Goal: Entertainment & Leisure: Consume media (video, audio)

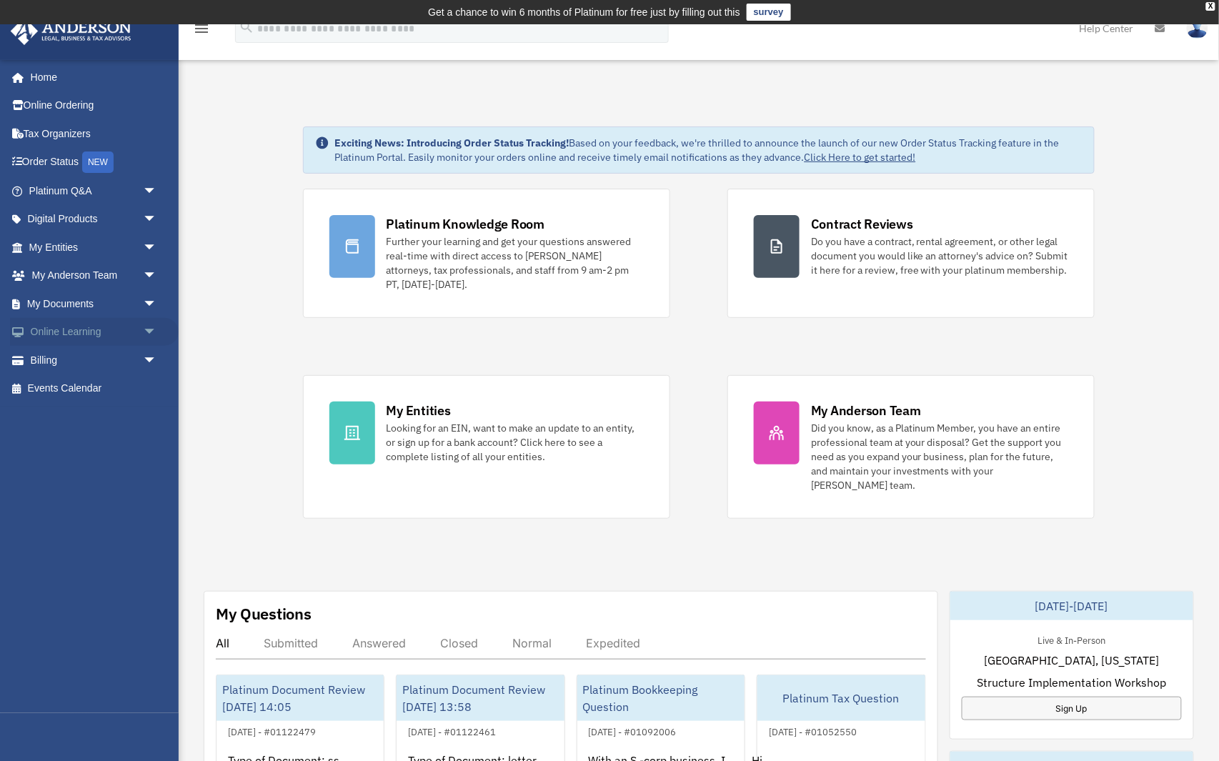
click at [147, 324] on span "arrow_drop_down" at bounding box center [157, 332] width 29 height 29
click at [104, 379] on link "Video Training" at bounding box center [99, 389] width 159 height 29
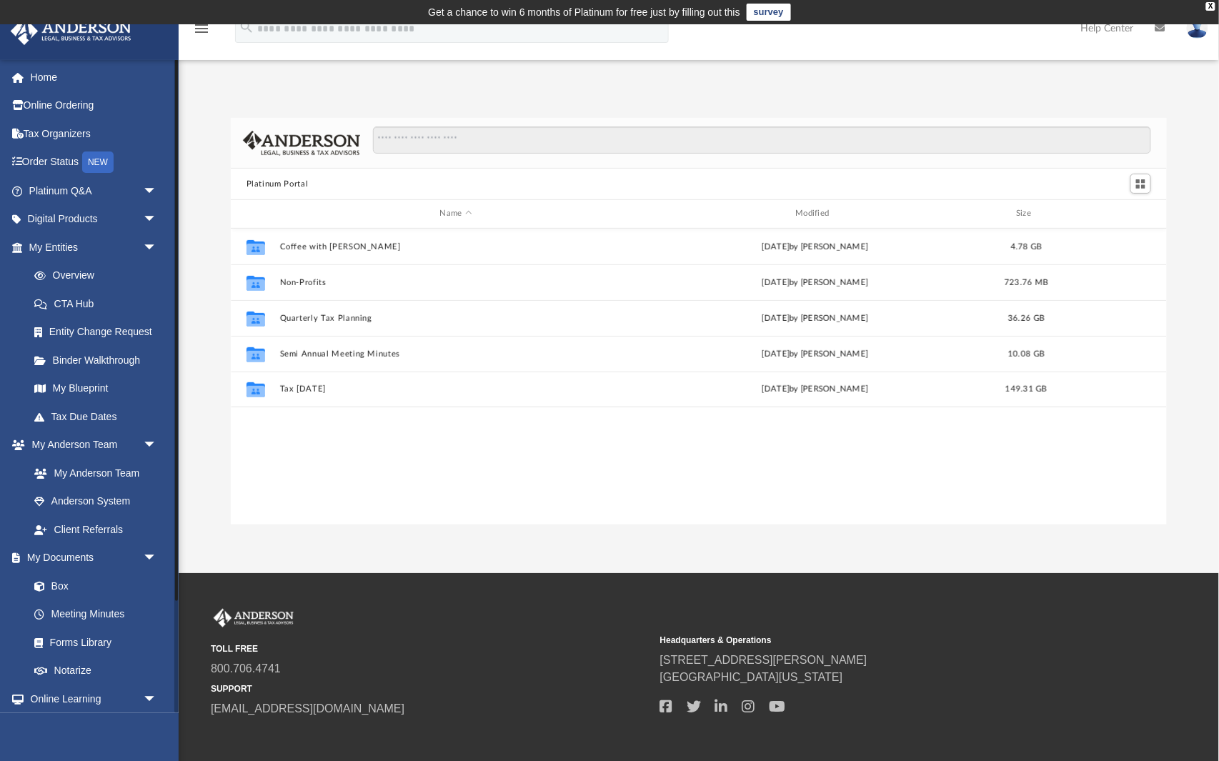
scroll to position [325, 938]
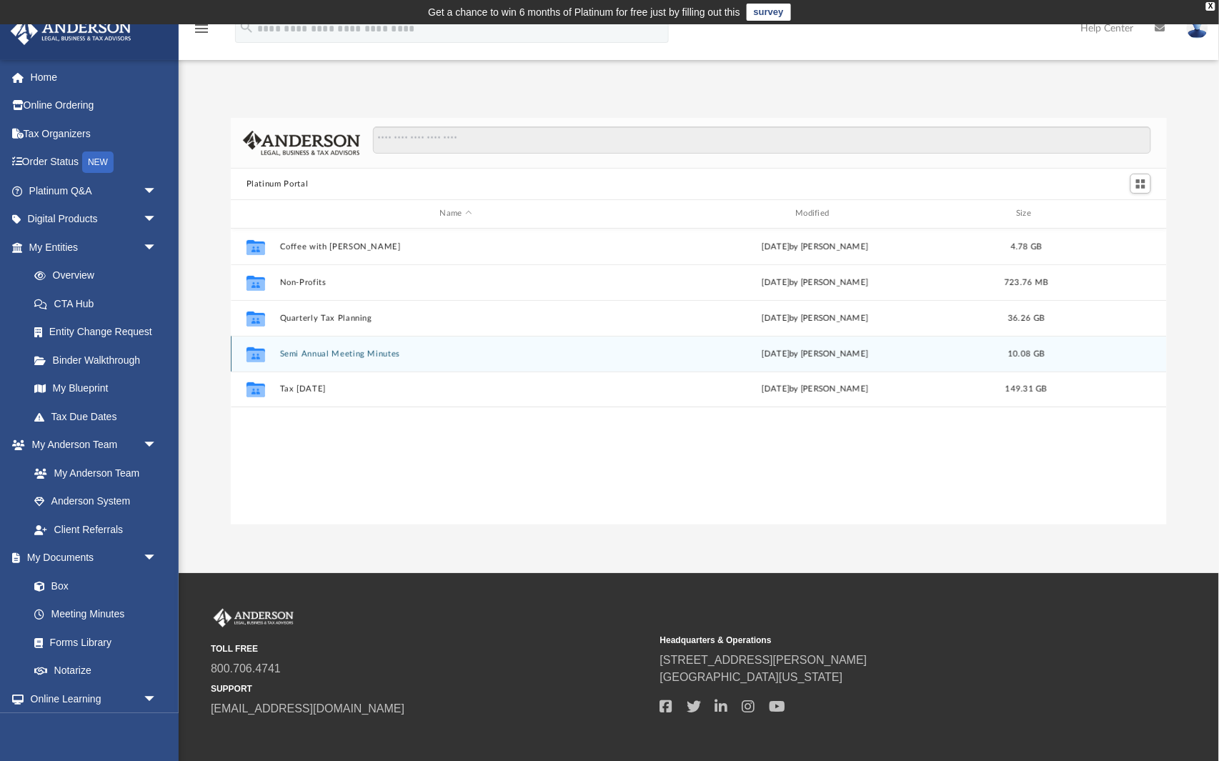
click at [400, 356] on button "Semi Annual Meeting Minutes" at bounding box center [455, 354] width 353 height 9
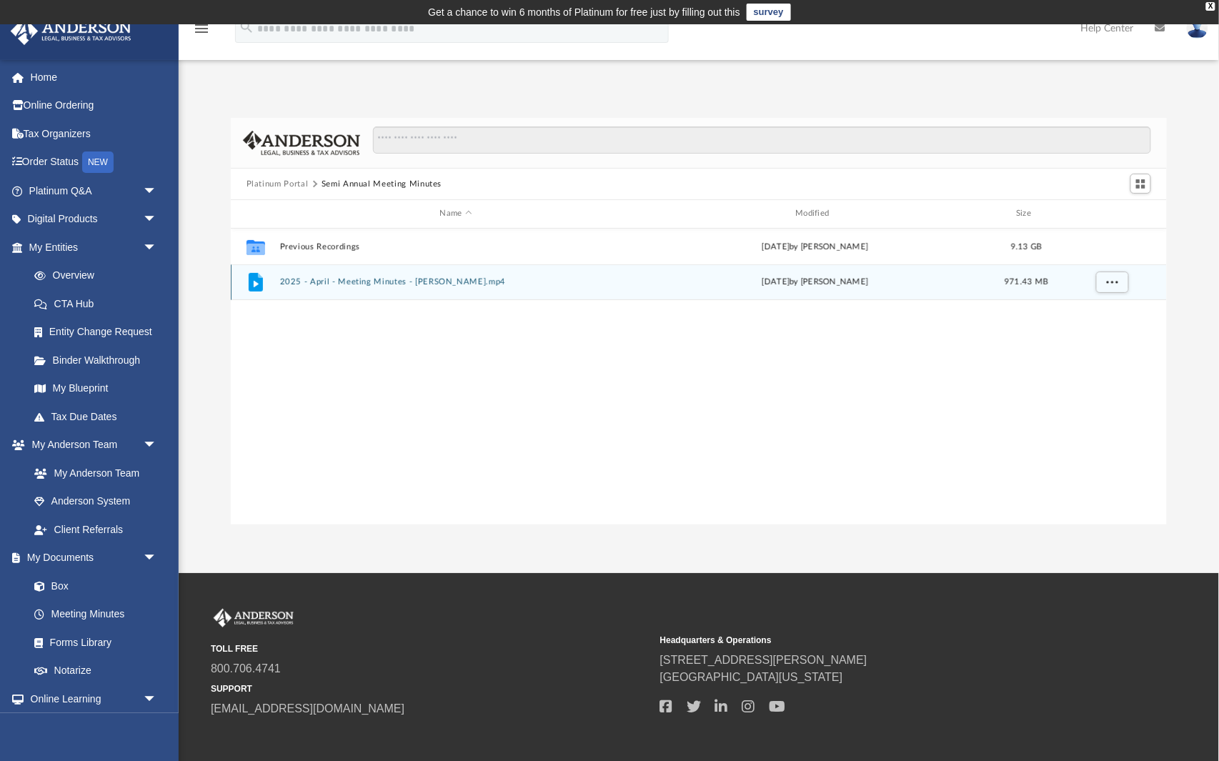
click at [425, 287] on div "File 2025 - April - Meeting Minutes - [PERSON_NAME].mp4 [DATE] by [PERSON_NAME]…" at bounding box center [699, 282] width 937 height 36
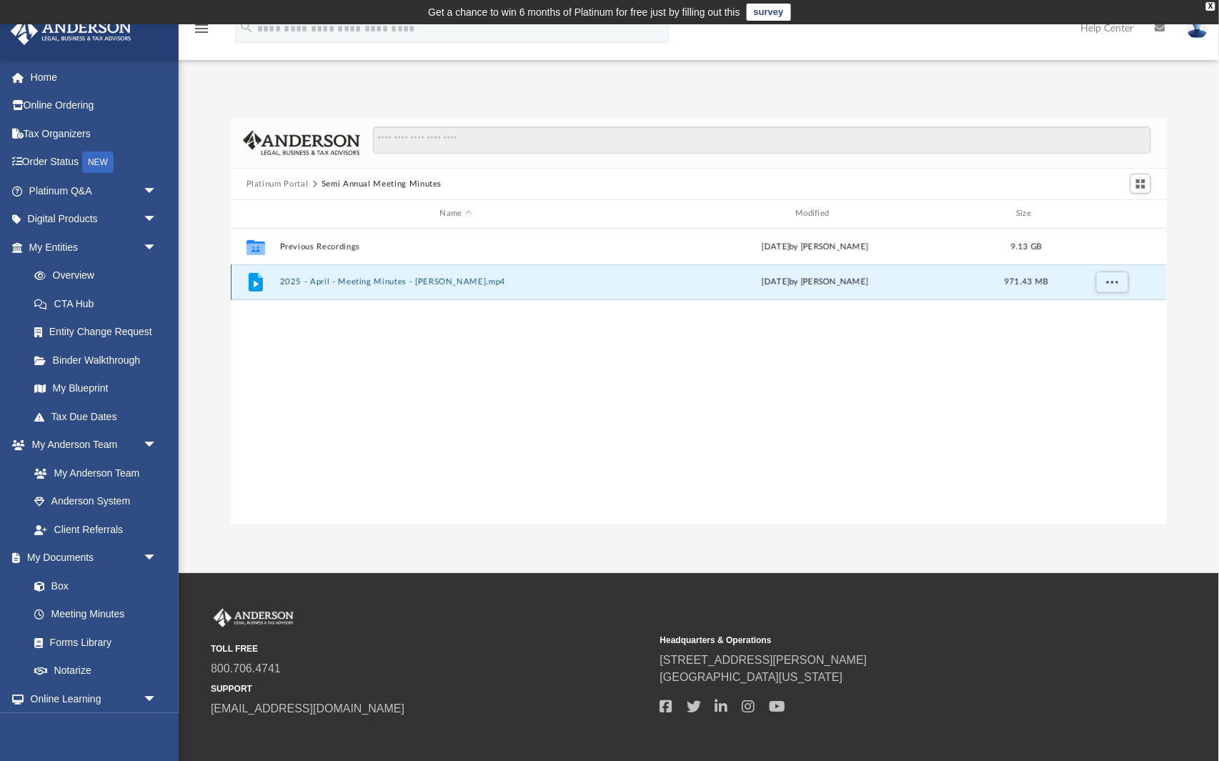
click at [425, 287] on div "File 2025 - April - Meeting Minutes - [PERSON_NAME].mp4 [DATE] by [PERSON_NAME]…" at bounding box center [699, 282] width 937 height 36
click at [721, 274] on div "File 2025 - April - Meeting Minutes - [PERSON_NAME].mp4 [DATE] by [PERSON_NAME]…" at bounding box center [699, 282] width 937 height 36
click at [253, 278] on icon "grid" at bounding box center [256, 282] width 14 height 19
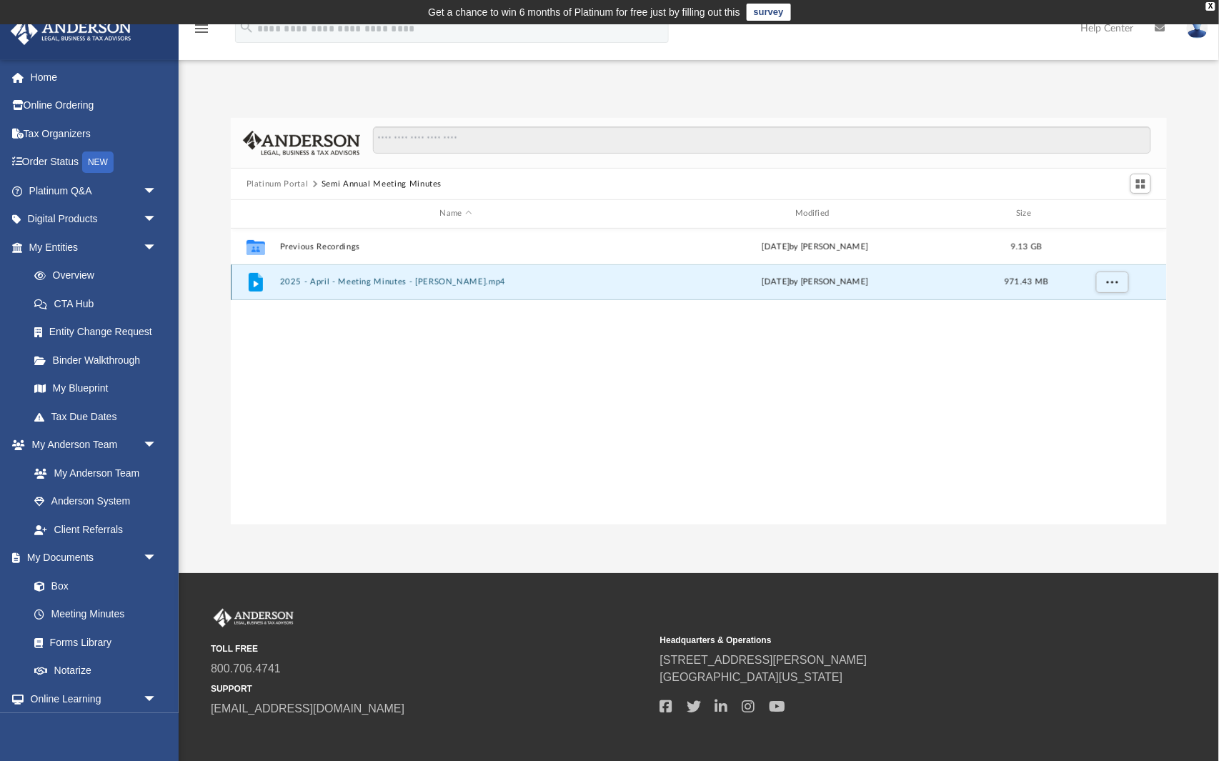
click at [253, 278] on icon "grid" at bounding box center [256, 282] width 14 height 19
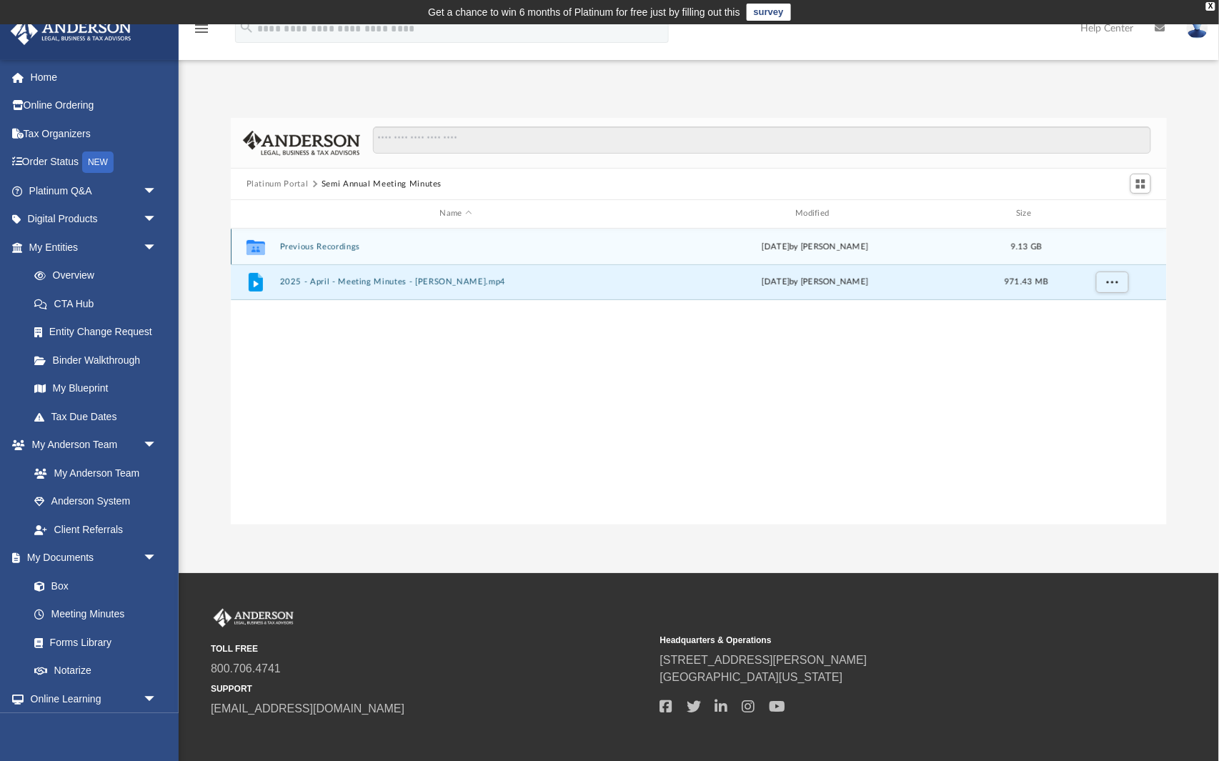
click at [255, 243] on icon "grid" at bounding box center [256, 248] width 19 height 11
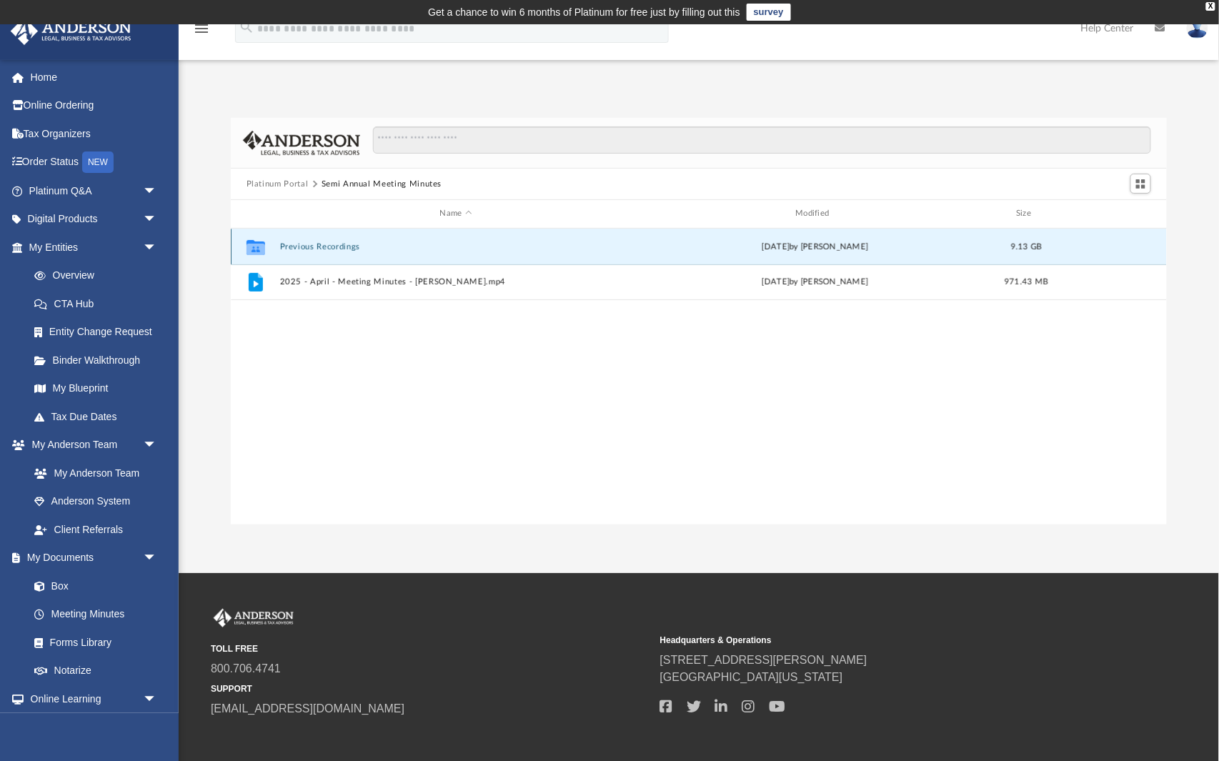
click at [255, 243] on icon "grid" at bounding box center [256, 248] width 19 height 11
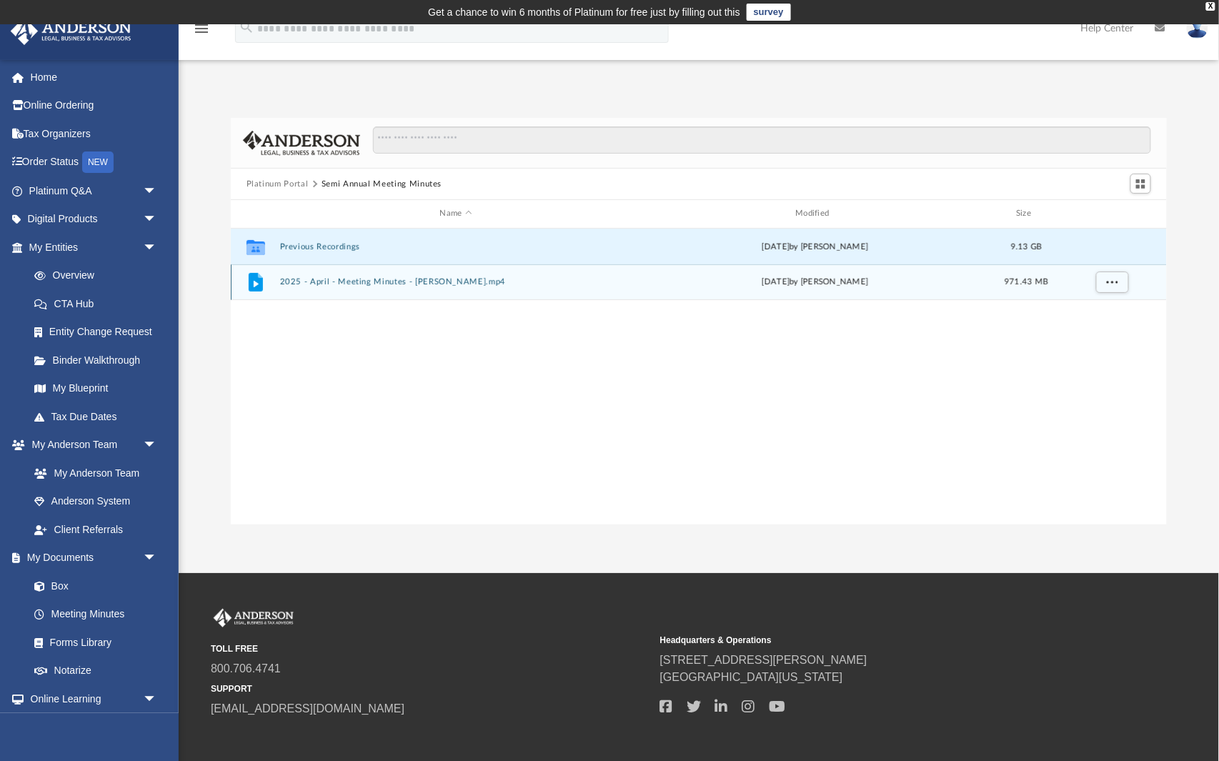
click at [254, 284] on icon "grid" at bounding box center [256, 284] width 5 height 6
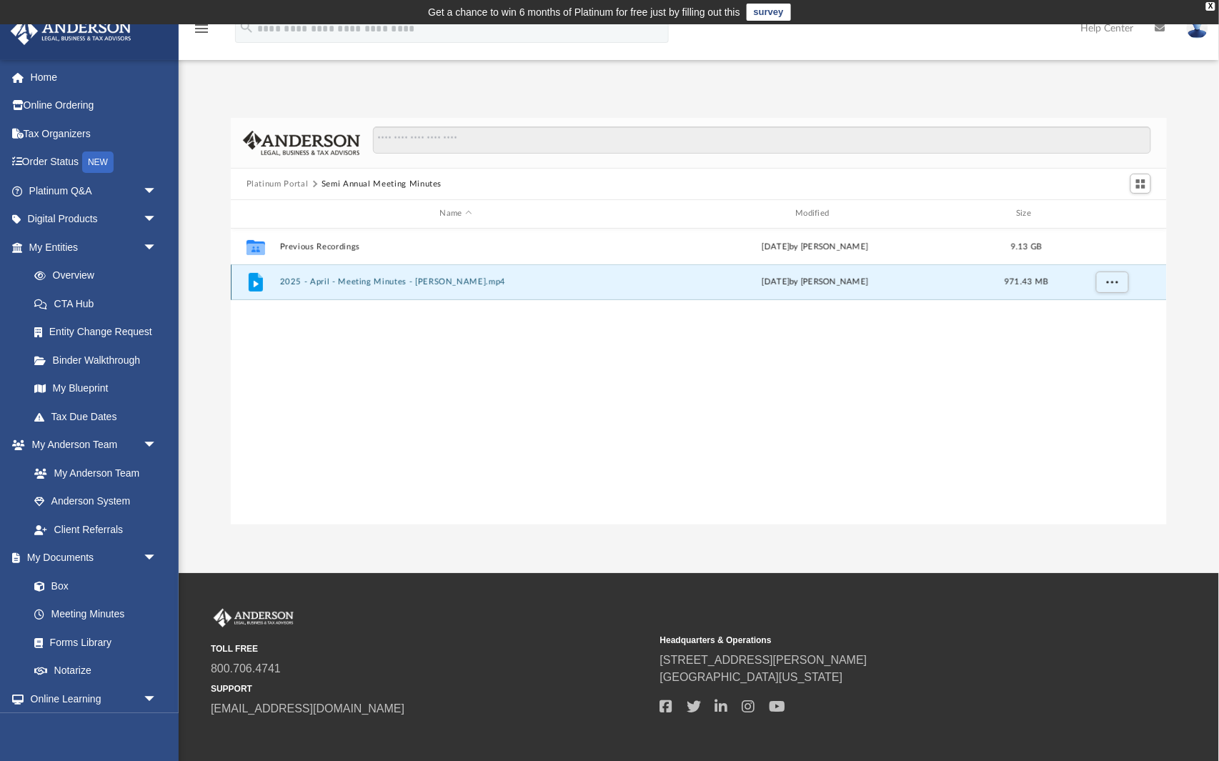
click at [254, 284] on icon "grid" at bounding box center [256, 284] width 5 height 6
click at [1119, 277] on button "More options" at bounding box center [1112, 282] width 33 height 21
click at [1010, 347] on div "Collaborated Folder Previous Recordings Fri Apr 18 2025 by Matthew Moore 9.13 G…" at bounding box center [699, 377] width 937 height 297
click at [253, 284] on icon "grid" at bounding box center [256, 282] width 14 height 19
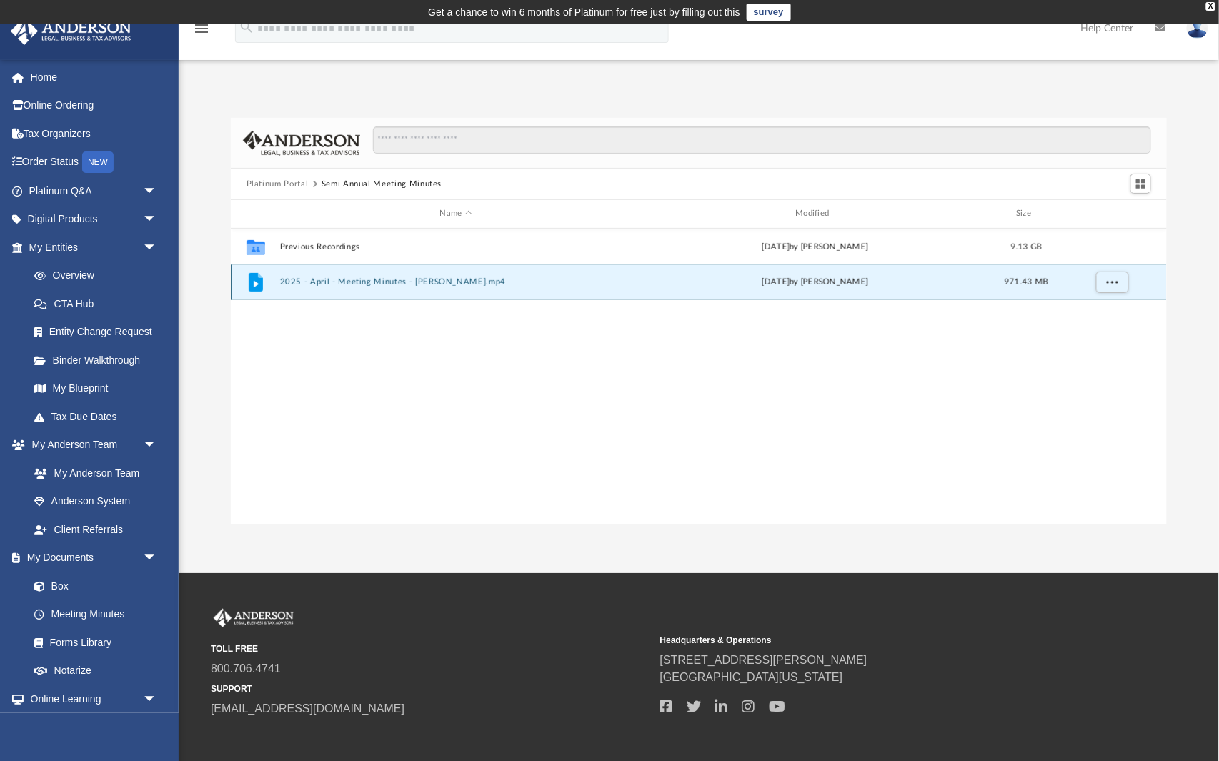
click at [253, 284] on icon "grid" at bounding box center [256, 282] width 14 height 19
click at [319, 287] on div "File 2025 - April - Meeting Minutes - EJ McCaffrey.mp4 Fri Apr 18 2025 by Matth…" at bounding box center [699, 282] width 937 height 36
click at [561, 272] on div "File 2025 - April - Meeting Minutes - EJ McCaffrey.mp4 Fri Apr 18 2025 by Matth…" at bounding box center [699, 282] width 937 height 36
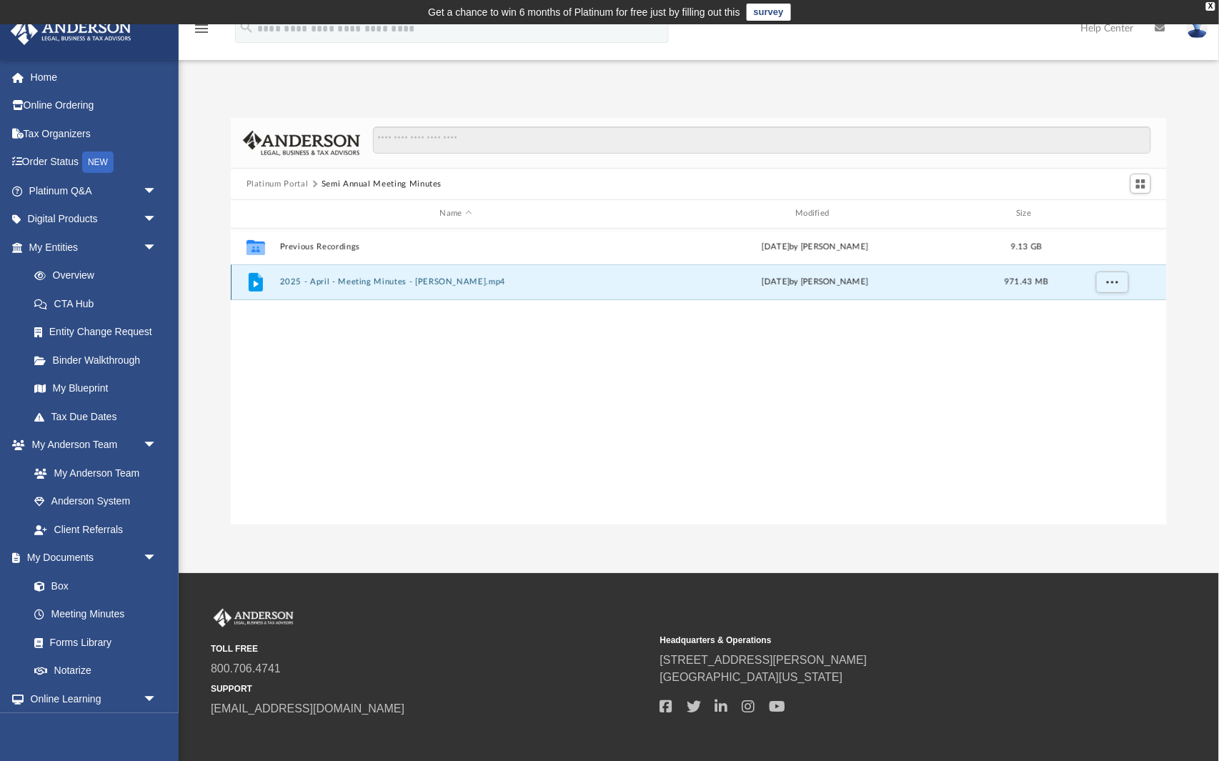
click at [558, 287] on div "File 2025 - April - Meeting Minutes - EJ McCaffrey.mp4 Fri Apr 18 2025 by Matth…" at bounding box center [699, 282] width 937 height 36
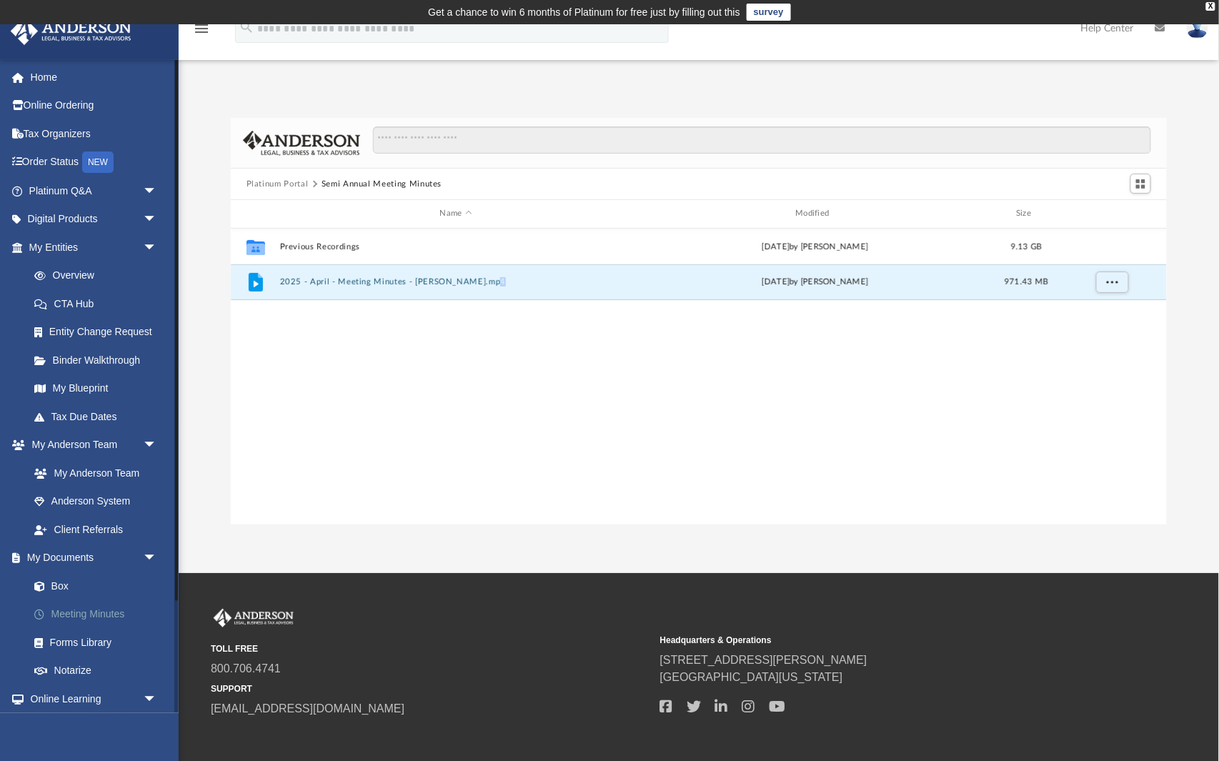
click at [110, 602] on link "Meeting Minutes" at bounding box center [99, 614] width 159 height 29
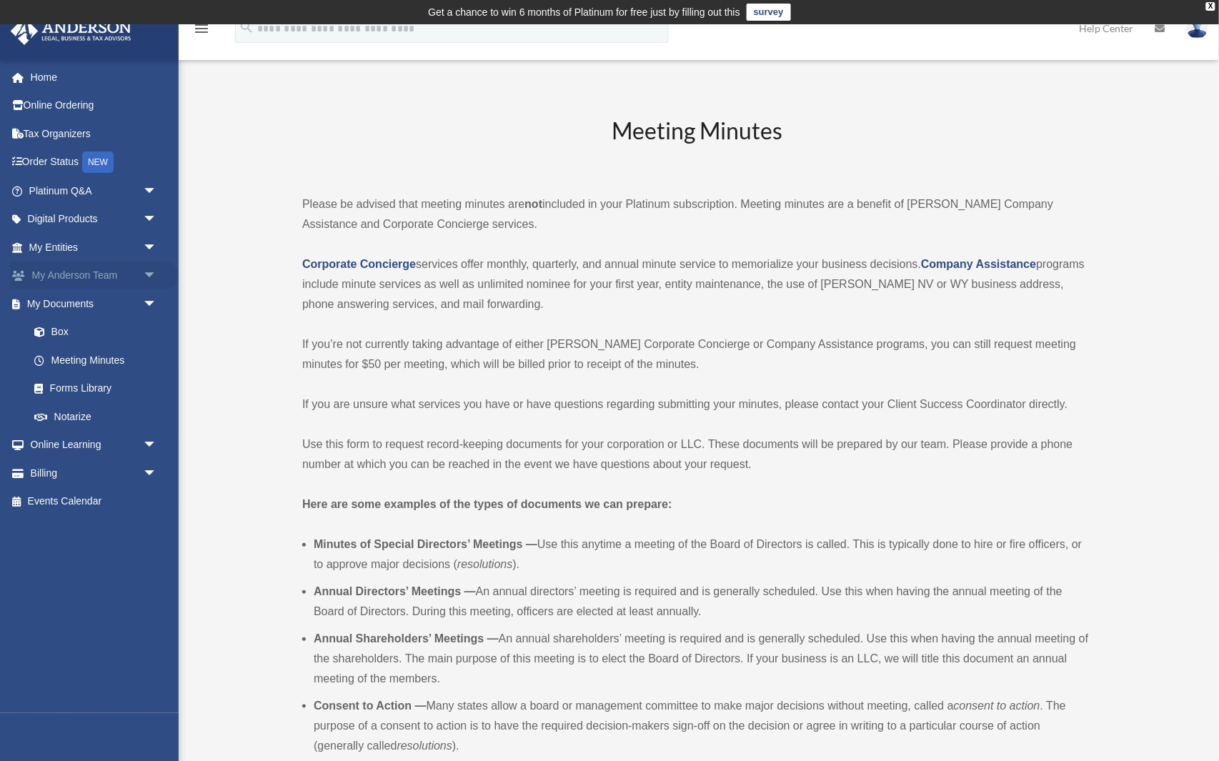
click at [152, 275] on span "arrow_drop_down" at bounding box center [157, 276] width 29 height 29
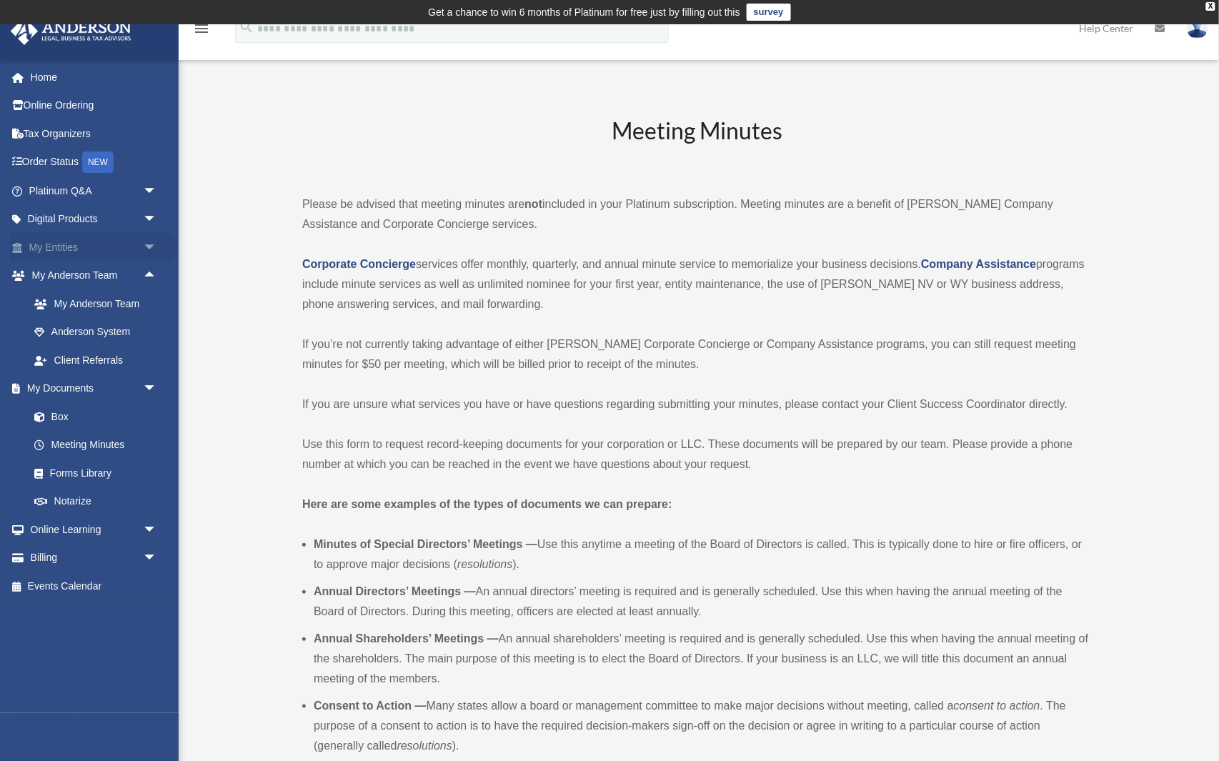
click at [149, 247] on span "arrow_drop_down" at bounding box center [157, 247] width 29 height 29
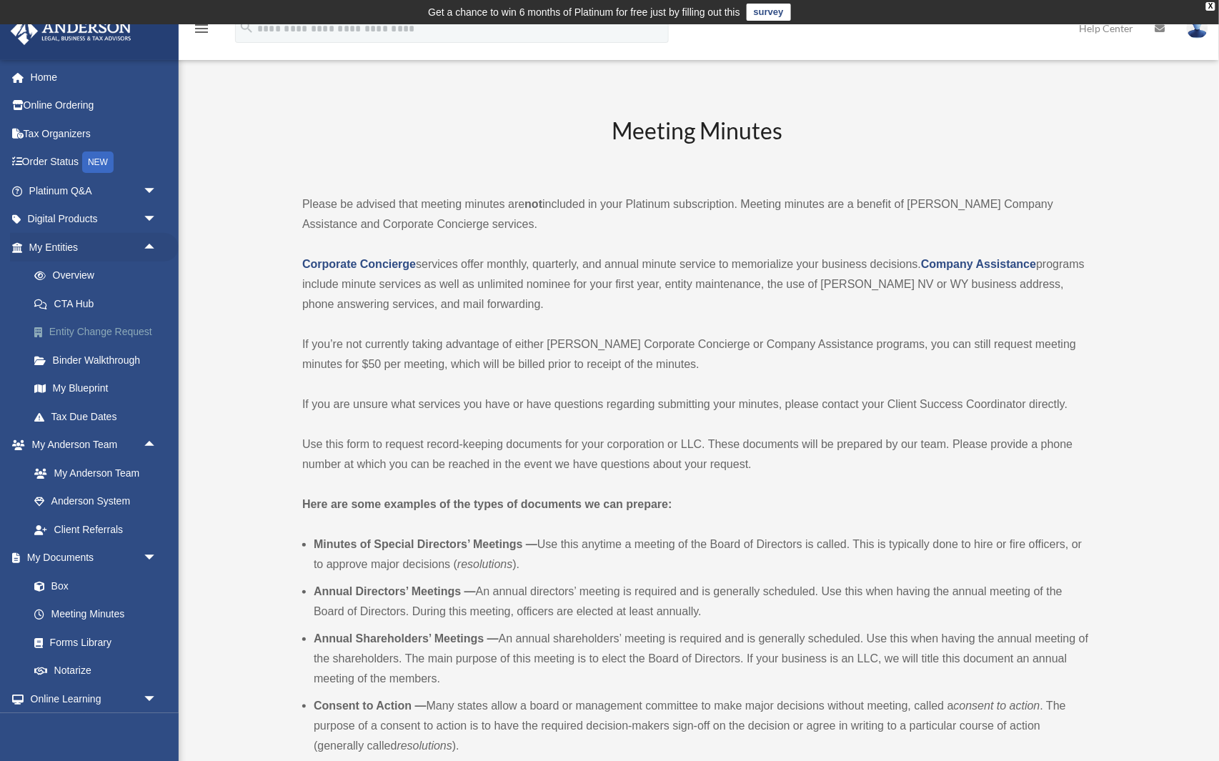
click at [114, 326] on link "Entity Change Request" at bounding box center [99, 332] width 159 height 29
click at [84, 269] on link "Overview" at bounding box center [99, 276] width 159 height 29
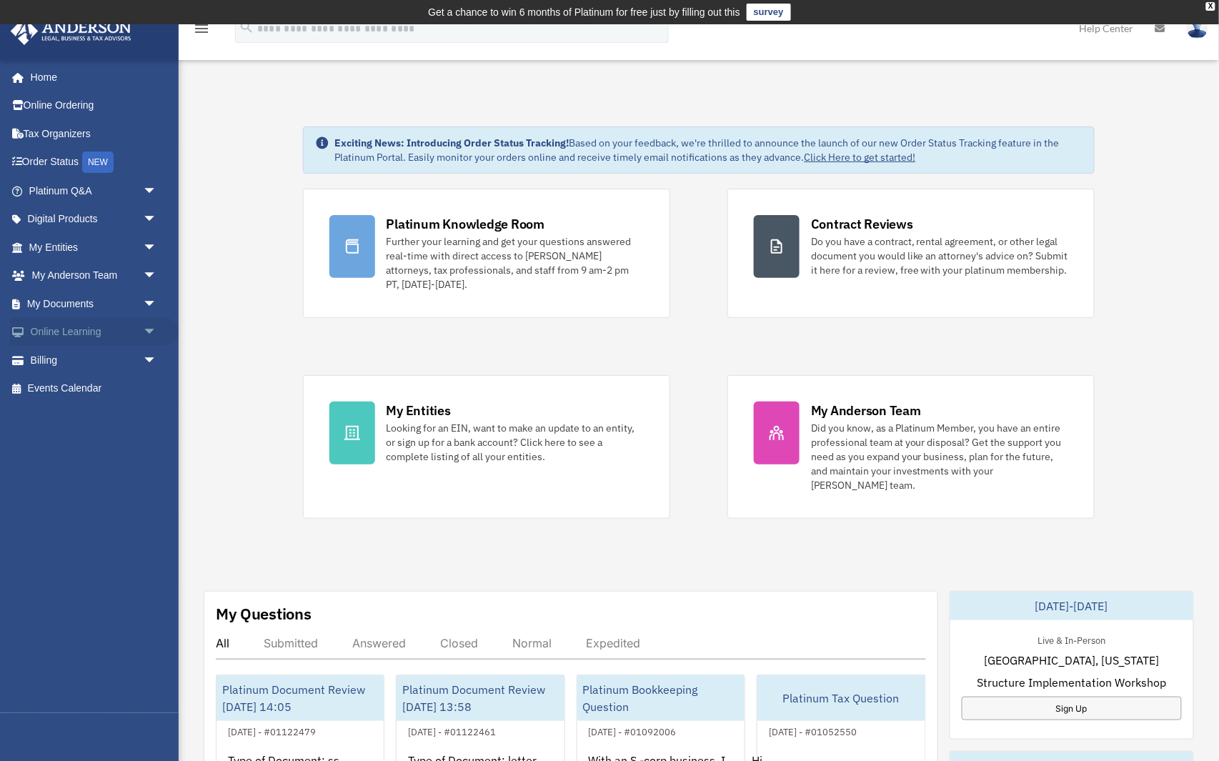
click at [149, 322] on span "arrow_drop_down" at bounding box center [157, 332] width 29 height 29
click at [81, 355] on link "Courses" at bounding box center [99, 360] width 159 height 29
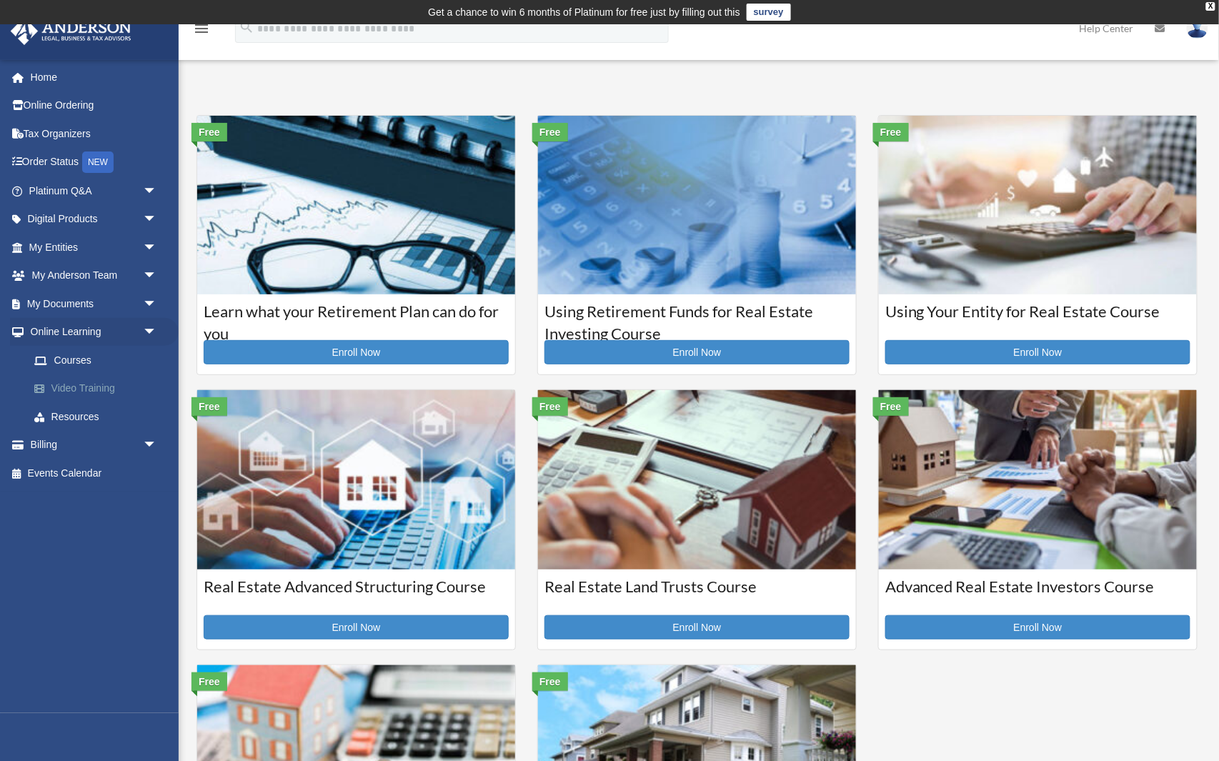
click at [121, 380] on link "Video Training" at bounding box center [99, 389] width 159 height 29
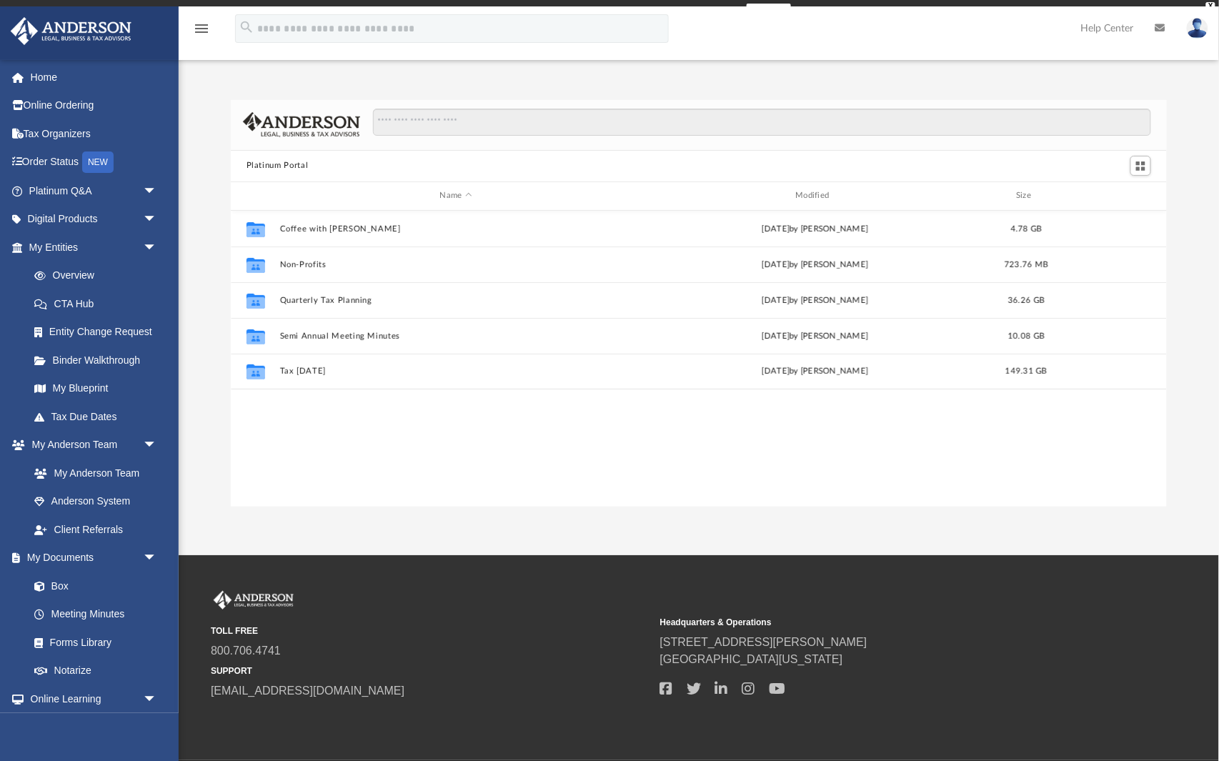
scroll to position [325, 938]
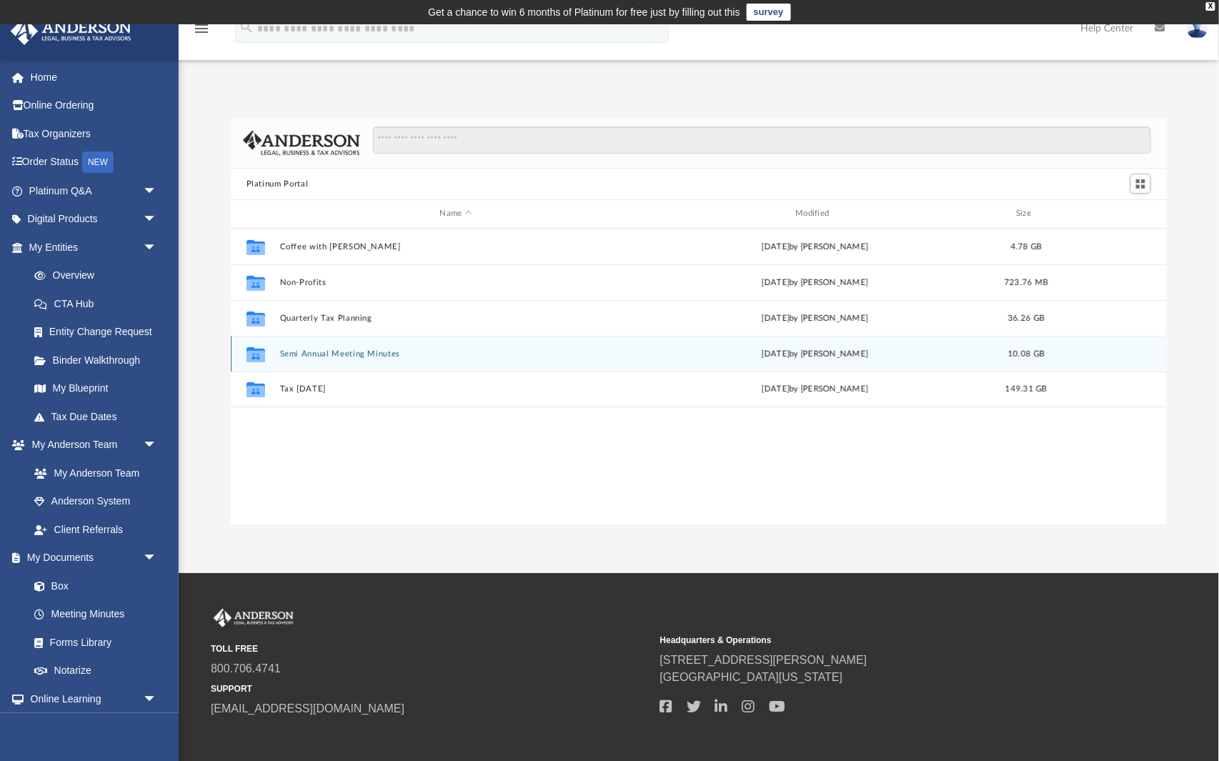
click at [380, 357] on button "Semi Annual Meeting Minutes" at bounding box center [455, 354] width 353 height 9
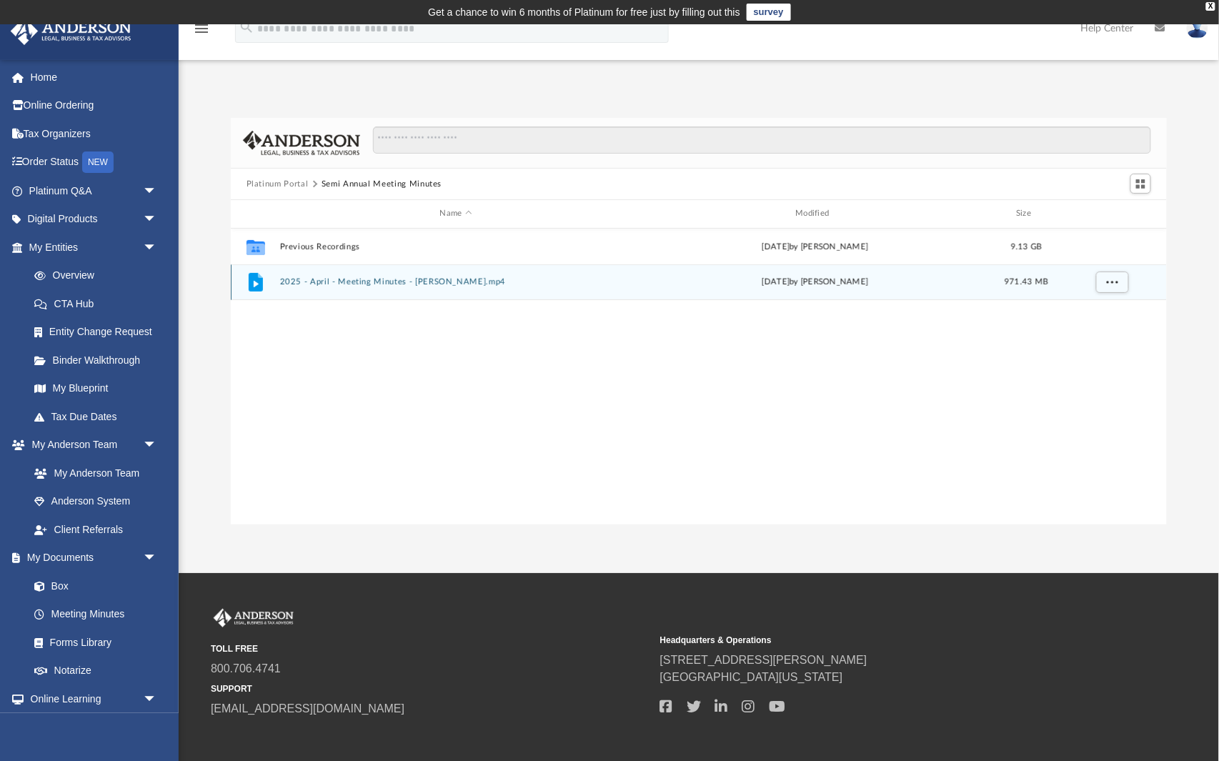
click at [254, 281] on icon "grid" at bounding box center [256, 284] width 5 height 6
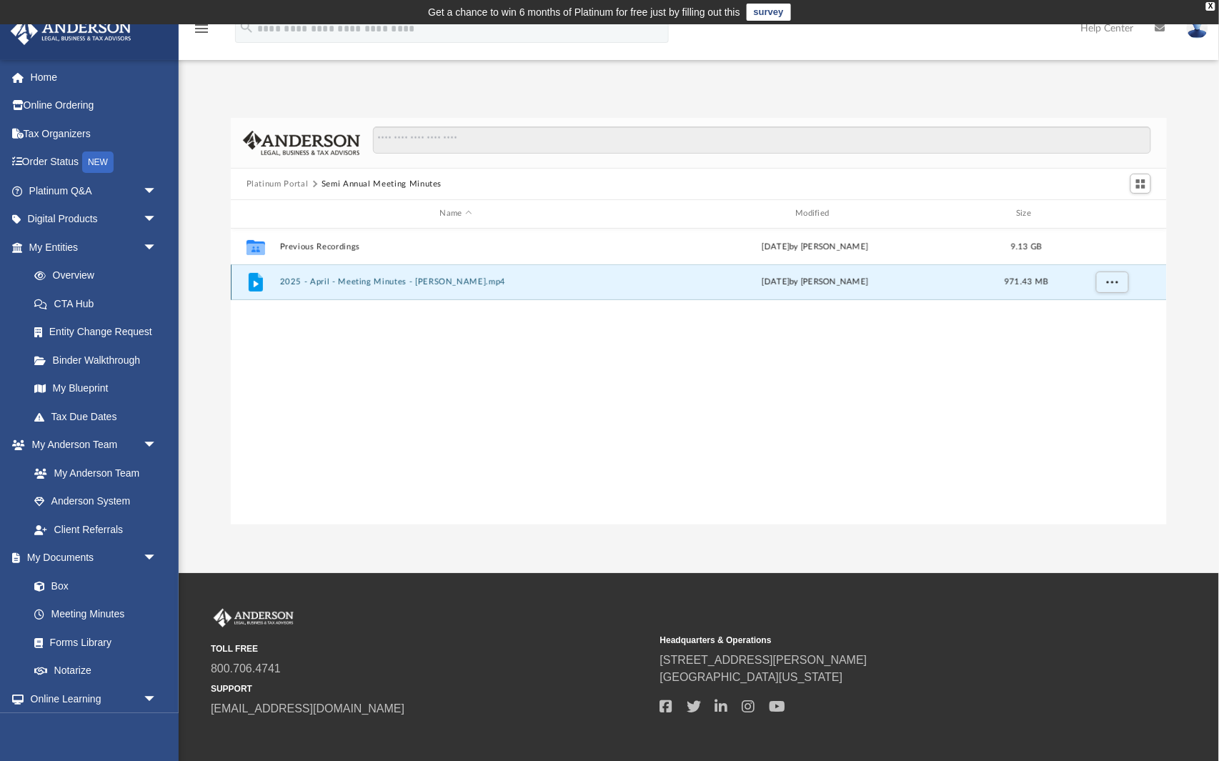
click at [254, 281] on icon "grid" at bounding box center [256, 284] width 5 height 6
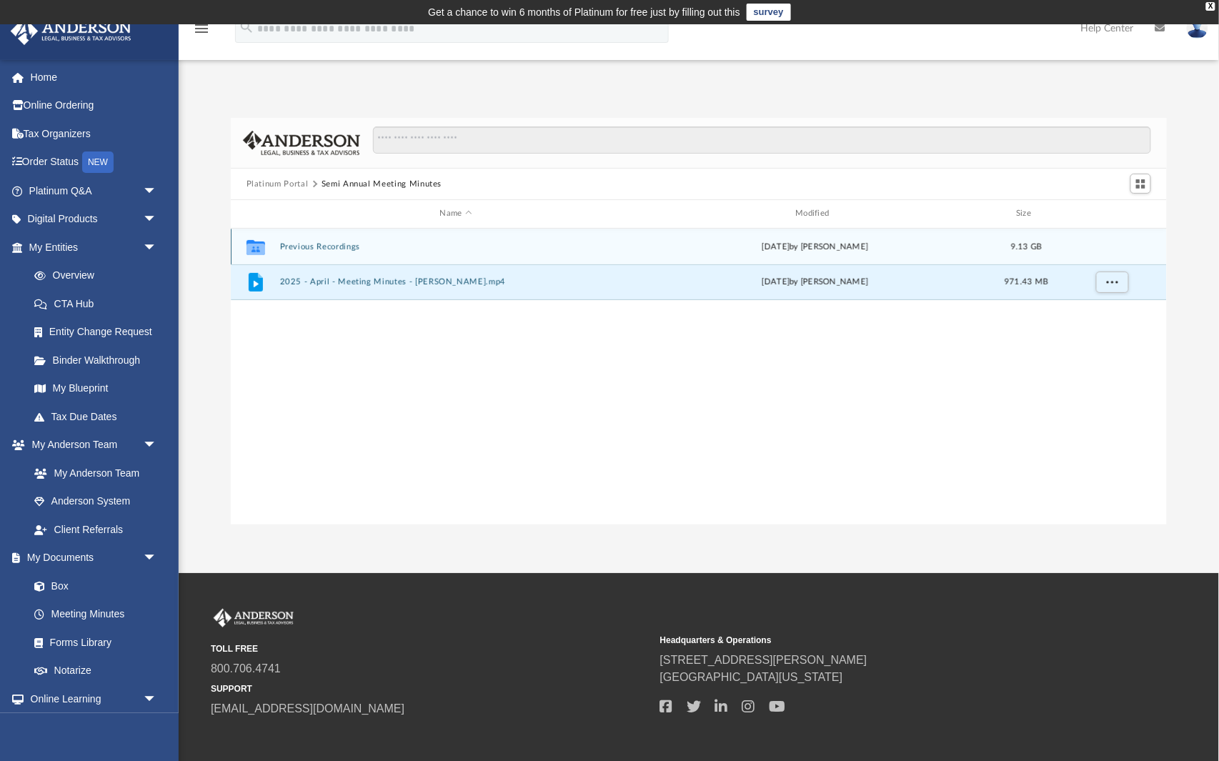
click at [252, 240] on icon "grid" at bounding box center [256, 246] width 19 height 15
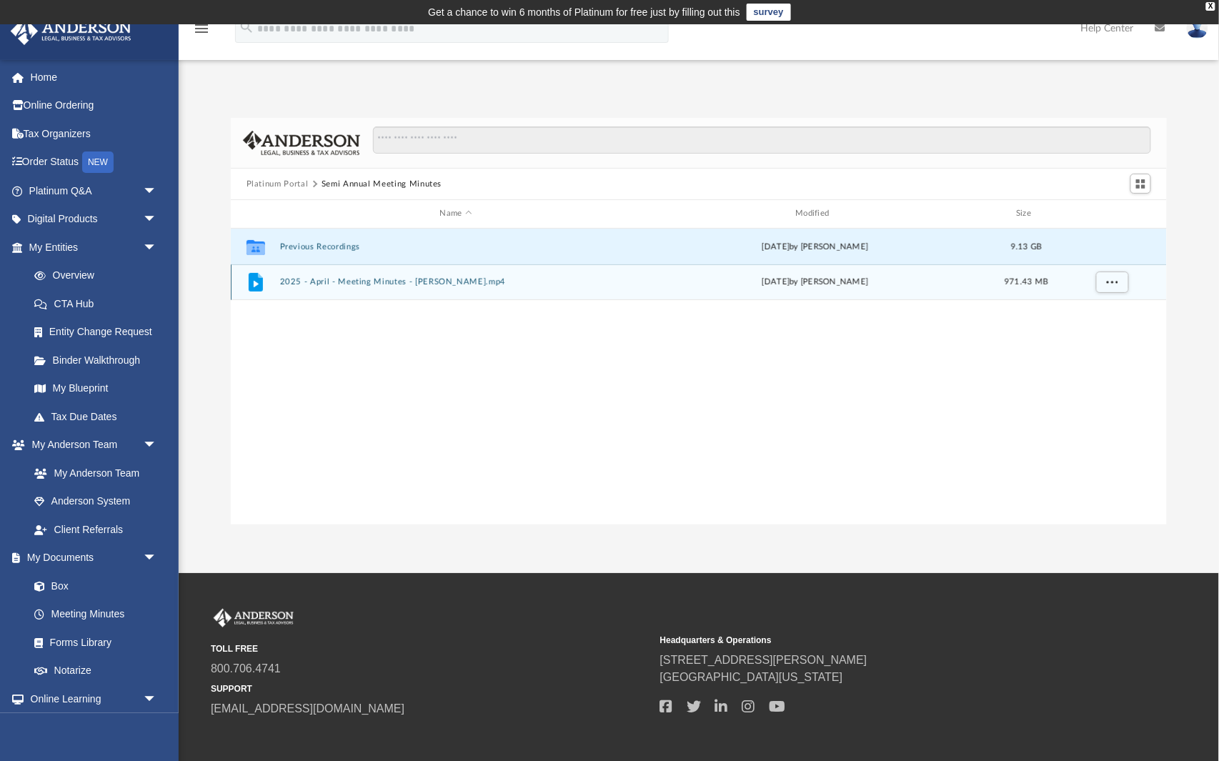
click at [252, 283] on icon "grid" at bounding box center [256, 282] width 14 height 19
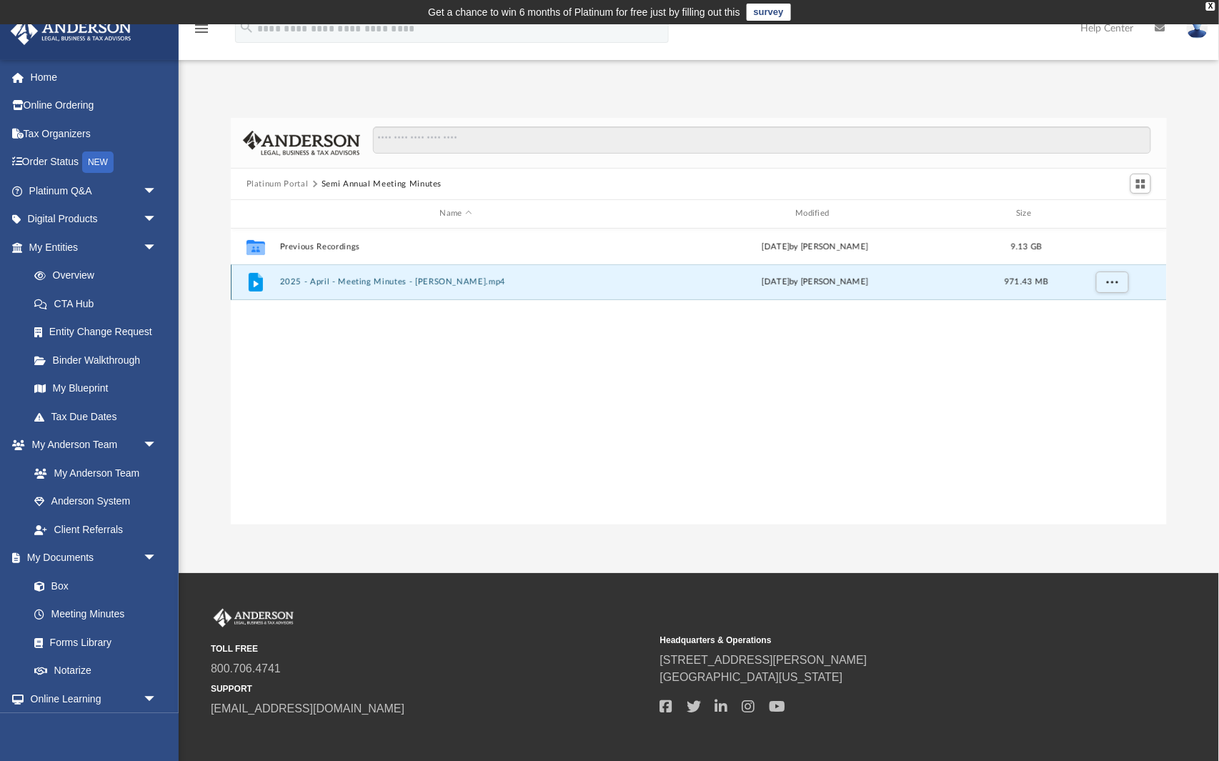
click at [252, 283] on icon "grid" at bounding box center [256, 282] width 14 height 19
click at [313, 284] on button "2025 - April - Meeting Minutes - [PERSON_NAME].mp4" at bounding box center [455, 281] width 353 height 9
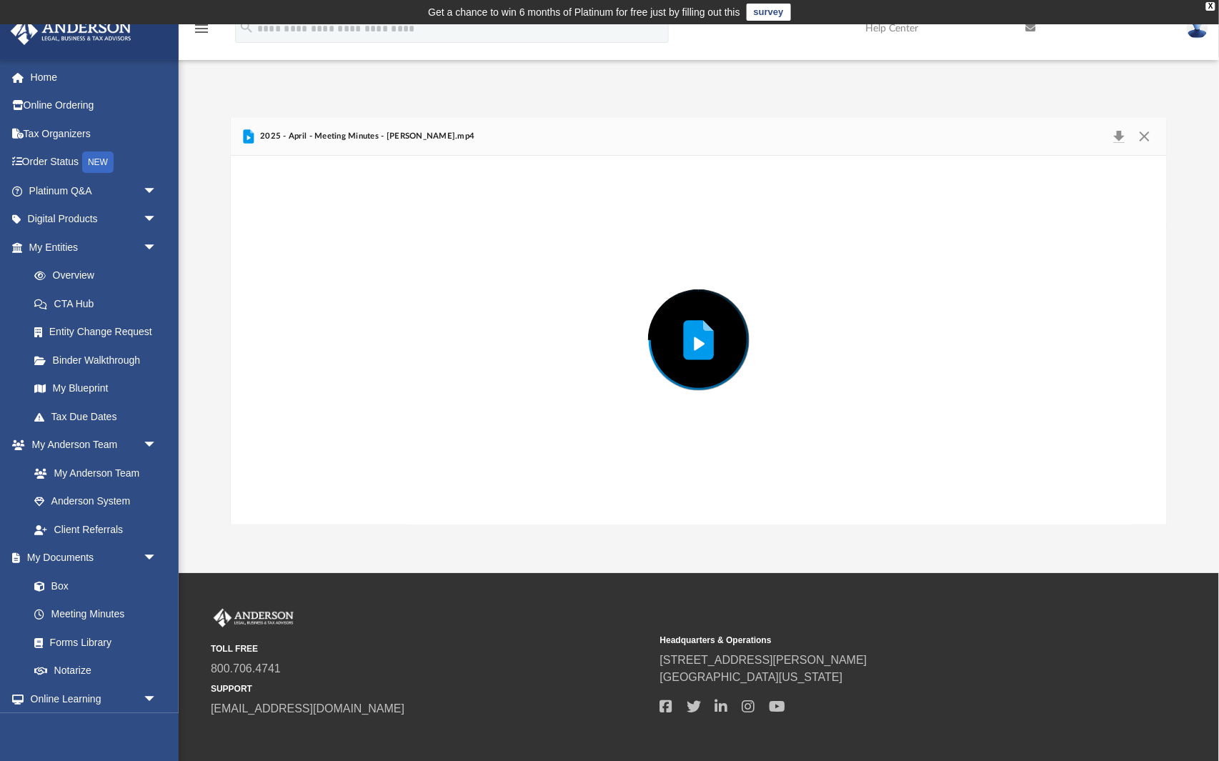
click at [313, 284] on div "Preview" at bounding box center [699, 340] width 936 height 369
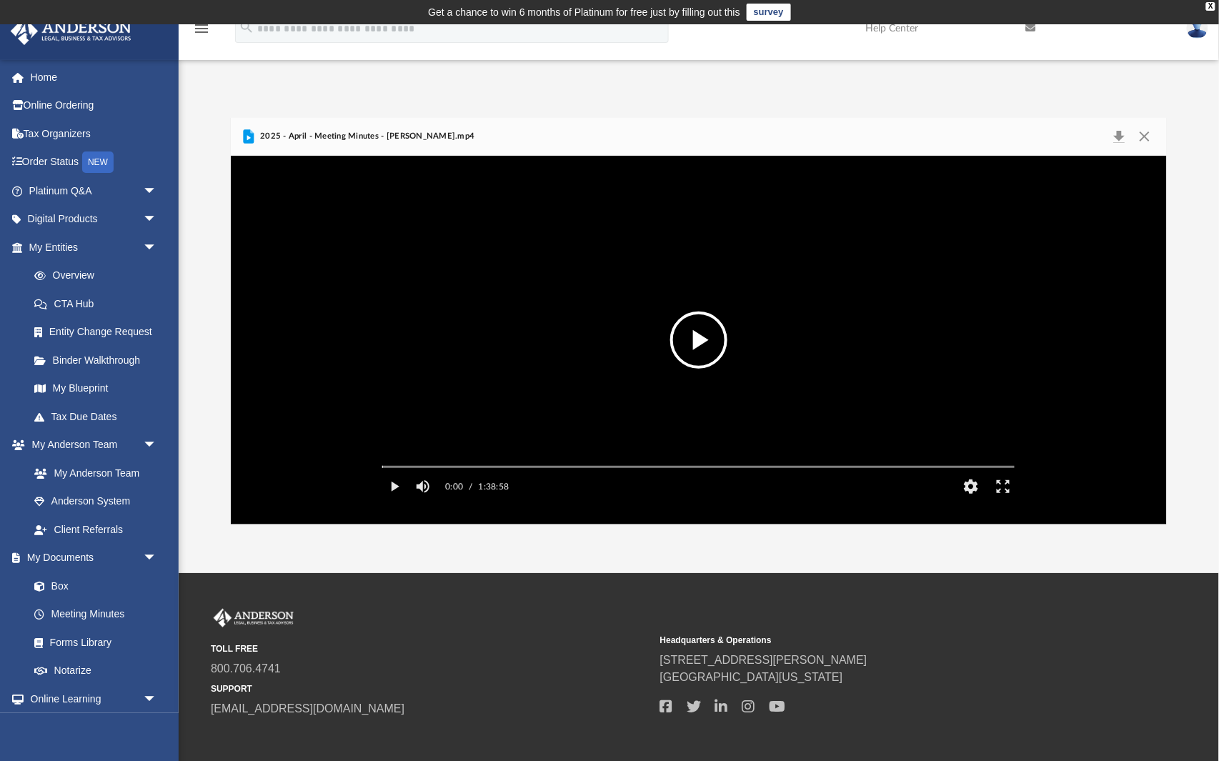
click at [698, 333] on button "File preview" at bounding box center [698, 340] width 57 height 57
click at [965, 501] on button "HD" at bounding box center [972, 486] width 32 height 29
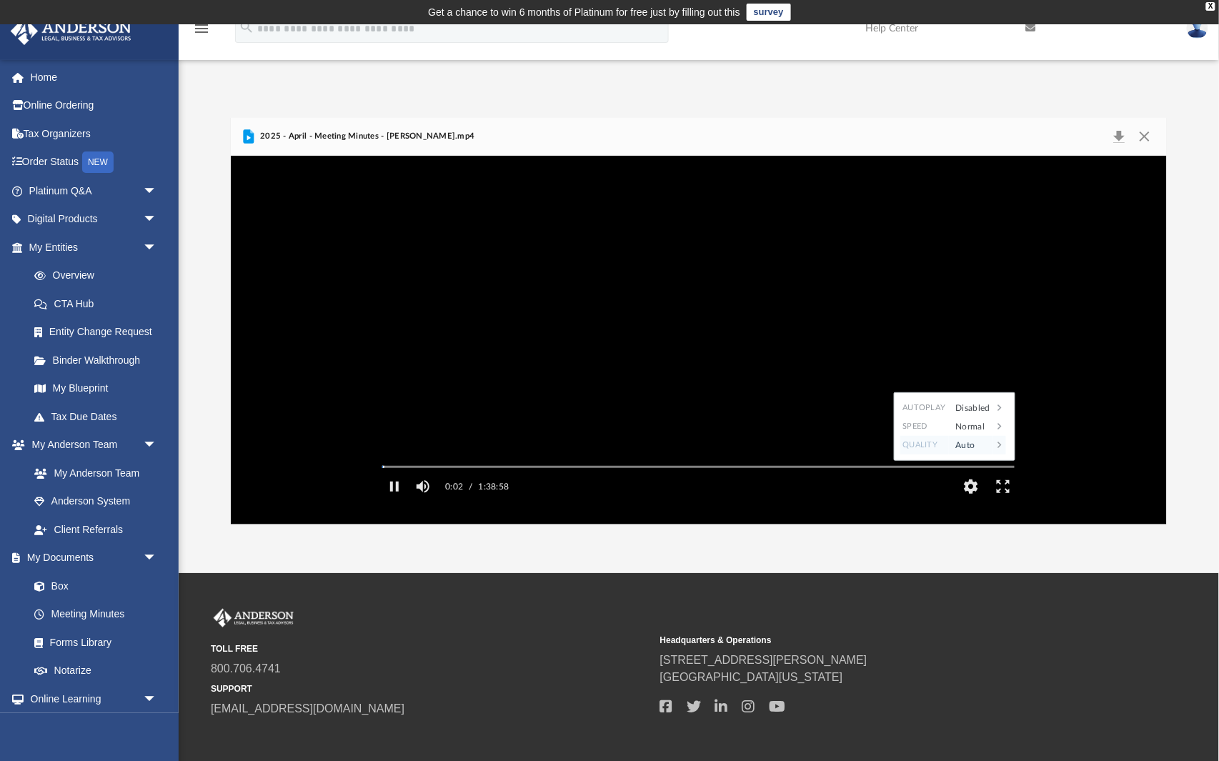
click at [976, 455] on div "Auto" at bounding box center [971, 445] width 44 height 19
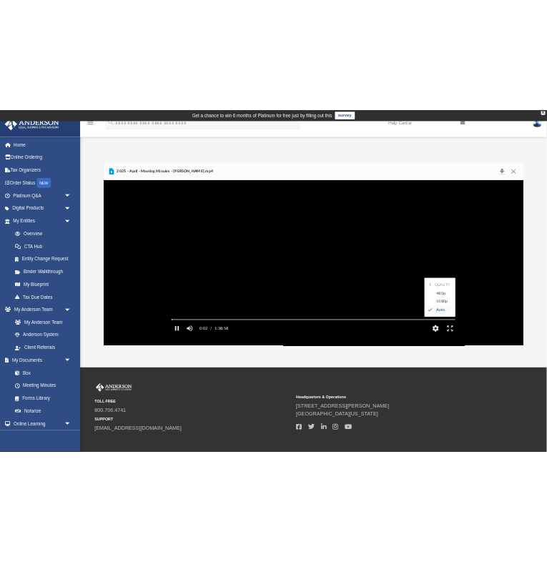
scroll to position [0, 0]
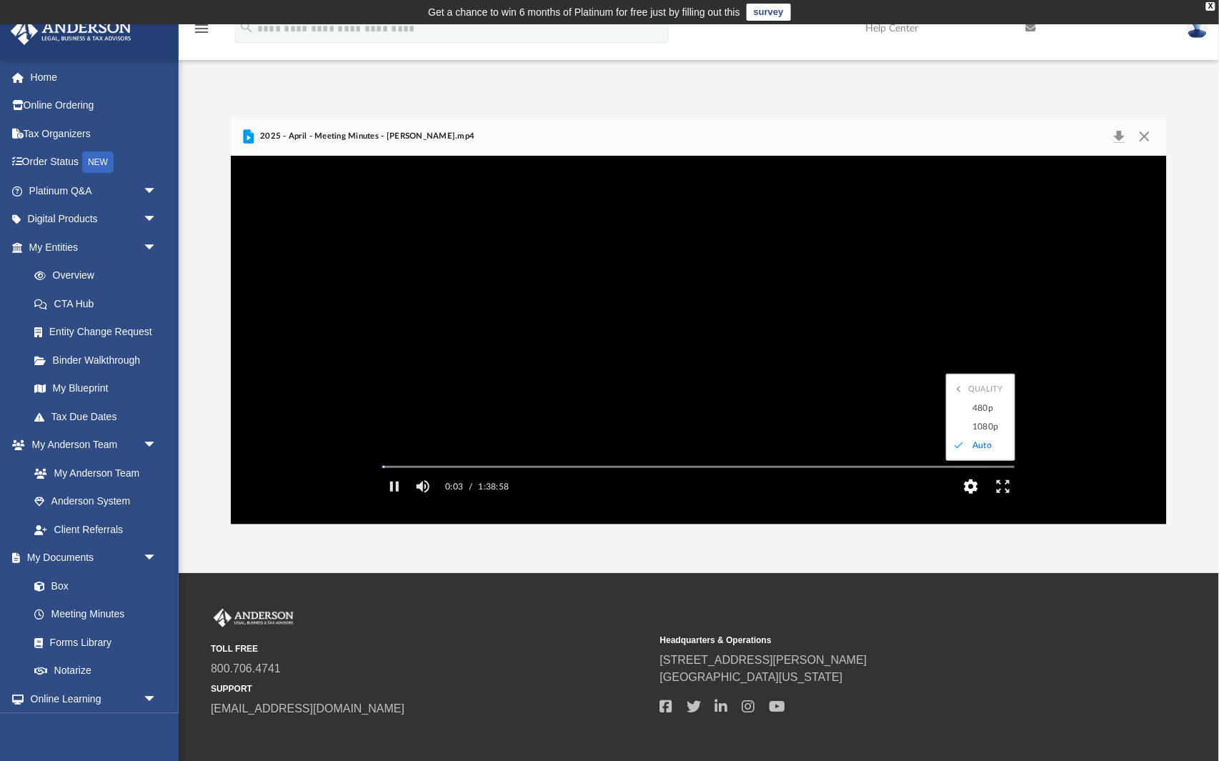
click at [973, 501] on button "HD" at bounding box center [972, 486] width 32 height 29
click at [975, 501] on button "HD" at bounding box center [972, 486] width 32 height 29
click at [981, 436] on div "Normal" at bounding box center [971, 426] width 44 height 19
click at [981, 455] on div "2.0" at bounding box center [989, 445] width 39 height 19
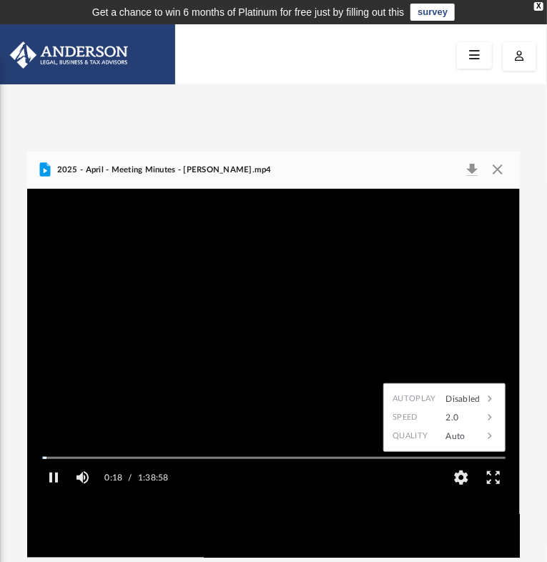
scroll to position [1, 1]
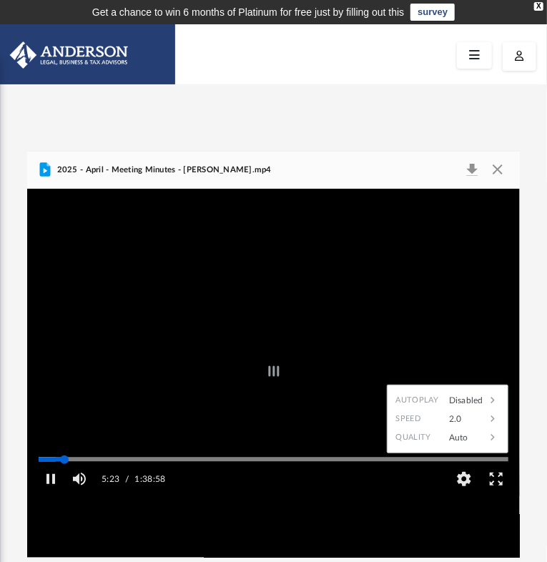
click at [64, 475] on div "Autoplay Disabled Speed 2.0 Quality Auto Subtitles/CC Off Audio Autoplay Disabl…" at bounding box center [273, 373] width 492 height 369
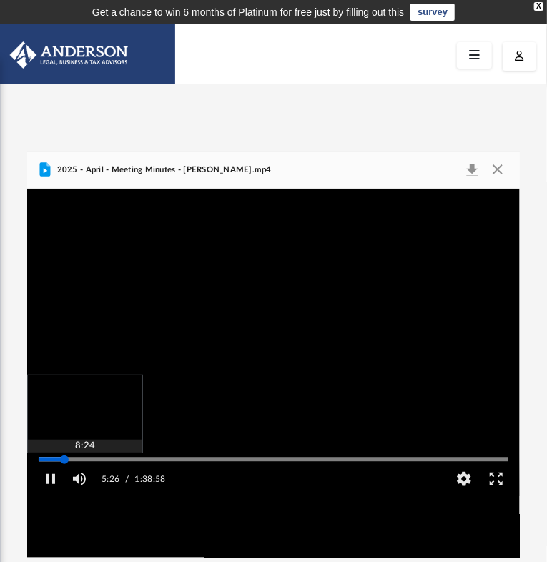
click at [79, 473] on div "Autoplay Disabled Speed 2.0 Quality Auto Subtitles/CC Off Audio Autoplay Disabl…" at bounding box center [273, 373] width 492 height 369
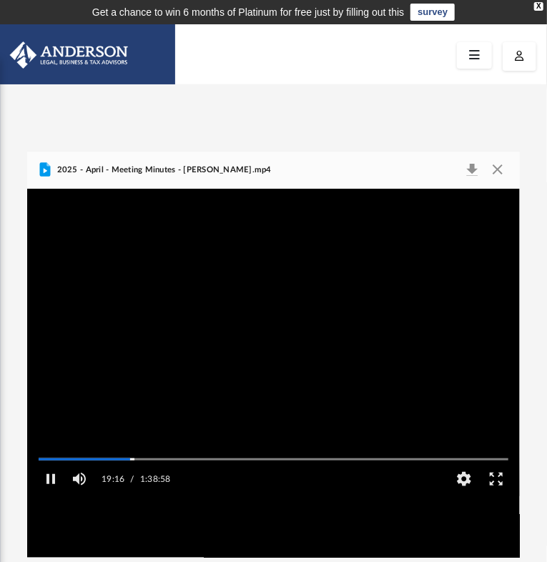
click at [89, 429] on video "File preview" at bounding box center [273, 373] width 492 height 246
